Goal: Task Accomplishment & Management: Manage account settings

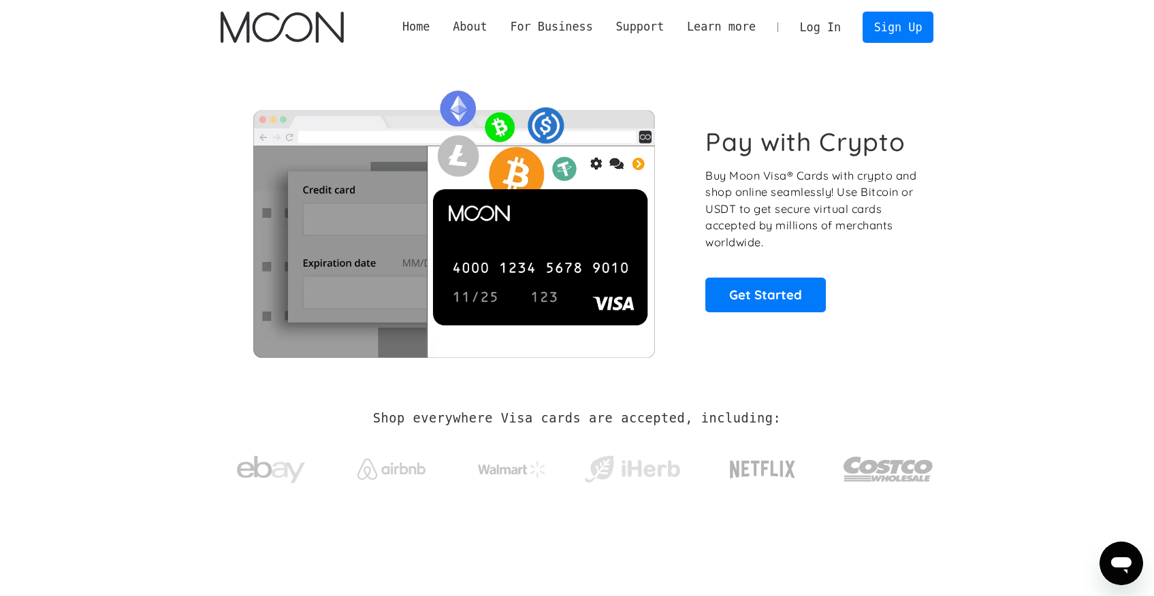
click at [835, 31] on link "Log In" at bounding box center [820, 27] width 64 height 30
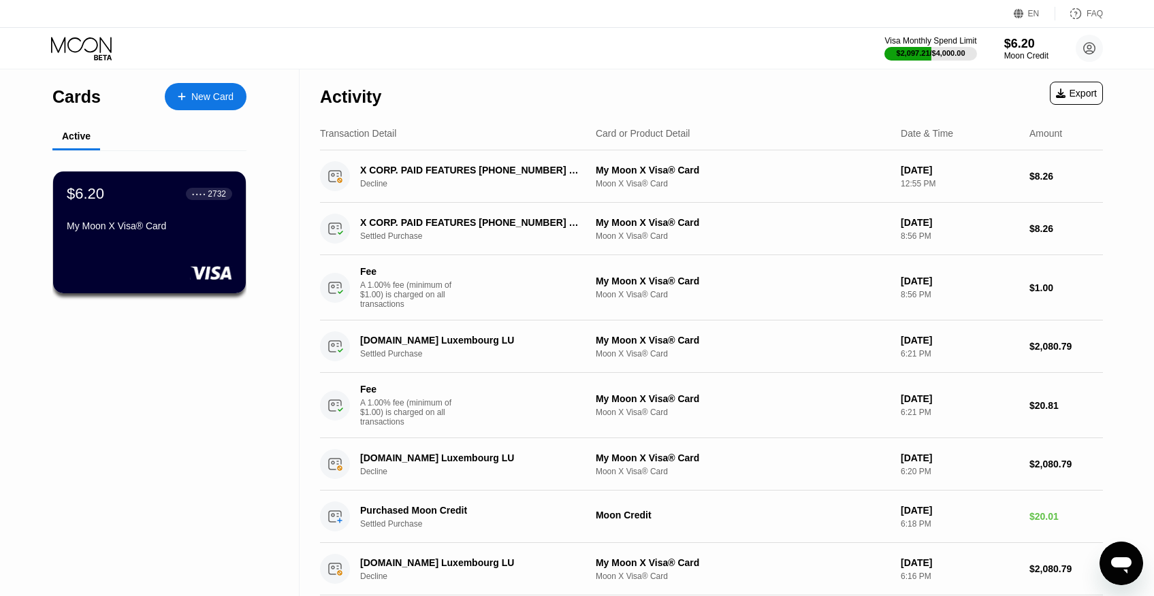
click at [176, 228] on div "My Moon X Visa® Card" at bounding box center [149, 226] width 165 height 11
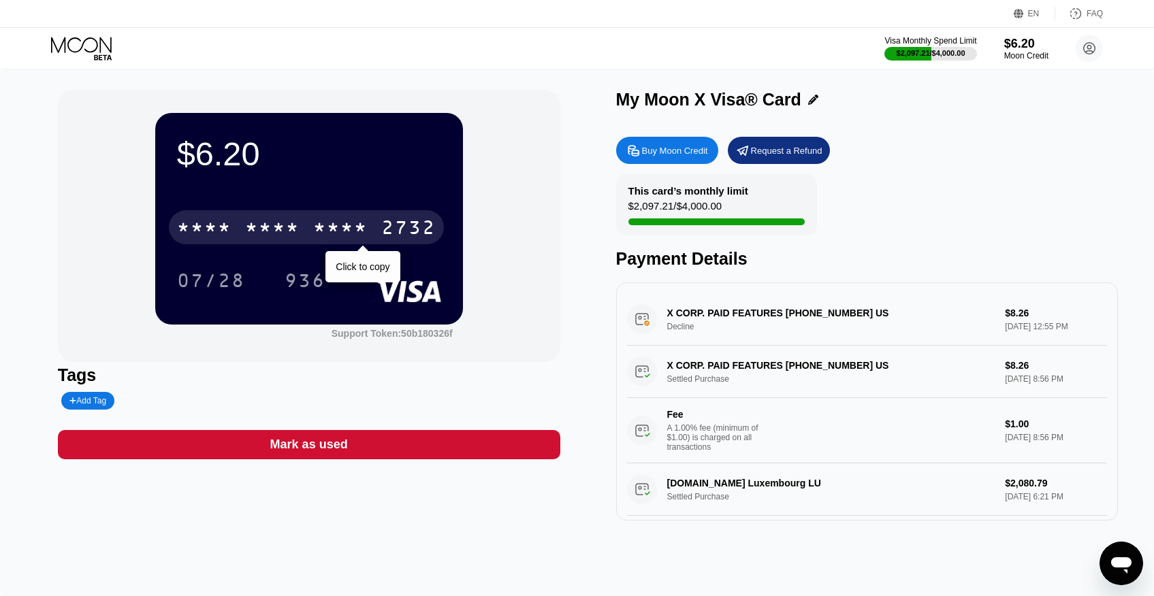
click at [243, 215] on div "* * * * * * * * * * * * 2732" at bounding box center [306, 227] width 275 height 34
